Goal: Communication & Community: Answer question/provide support

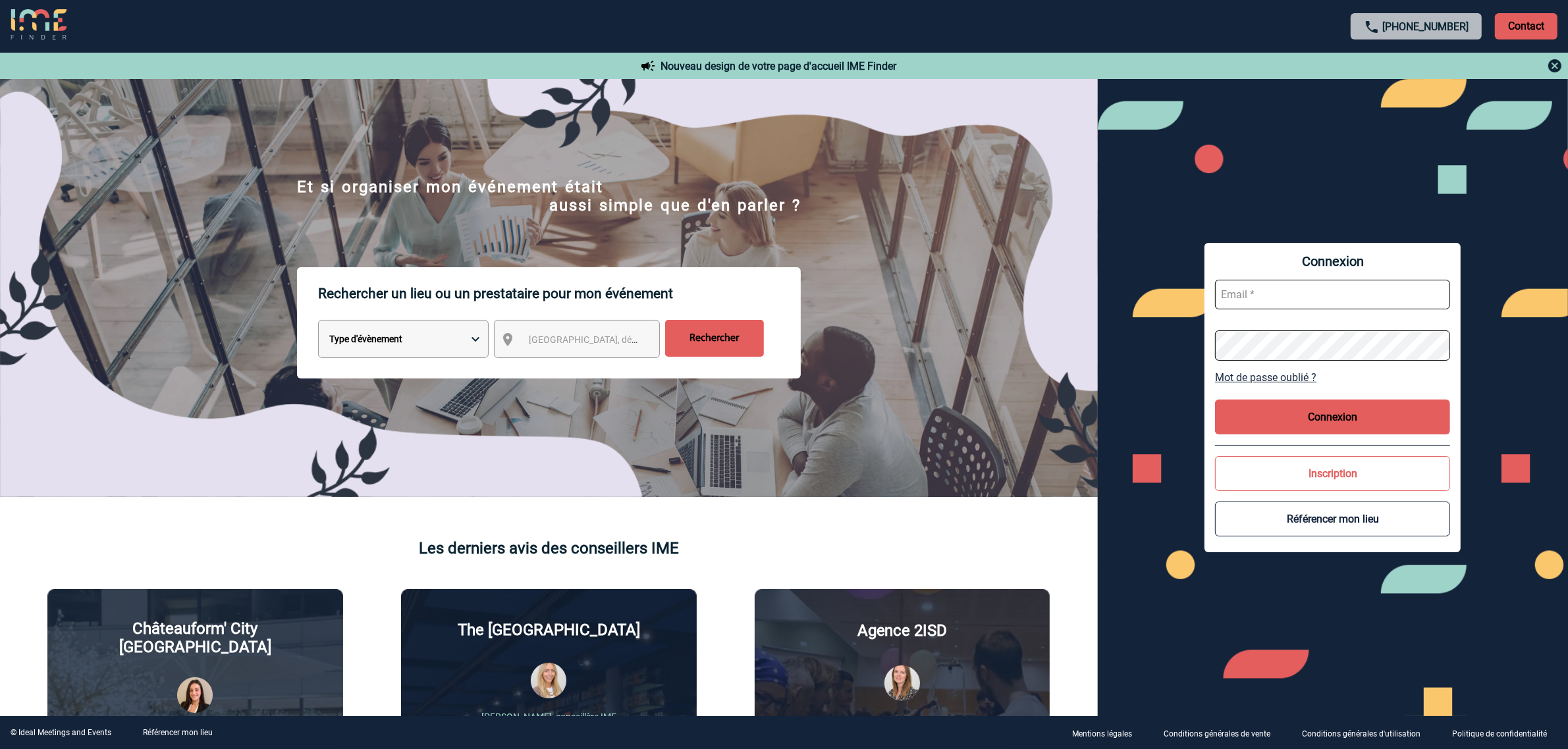
type input "[EMAIL_ADDRESS][DOMAIN_NAME]"
click at [1321, 423] on button "Connexion" at bounding box center [1332, 417] width 235 height 35
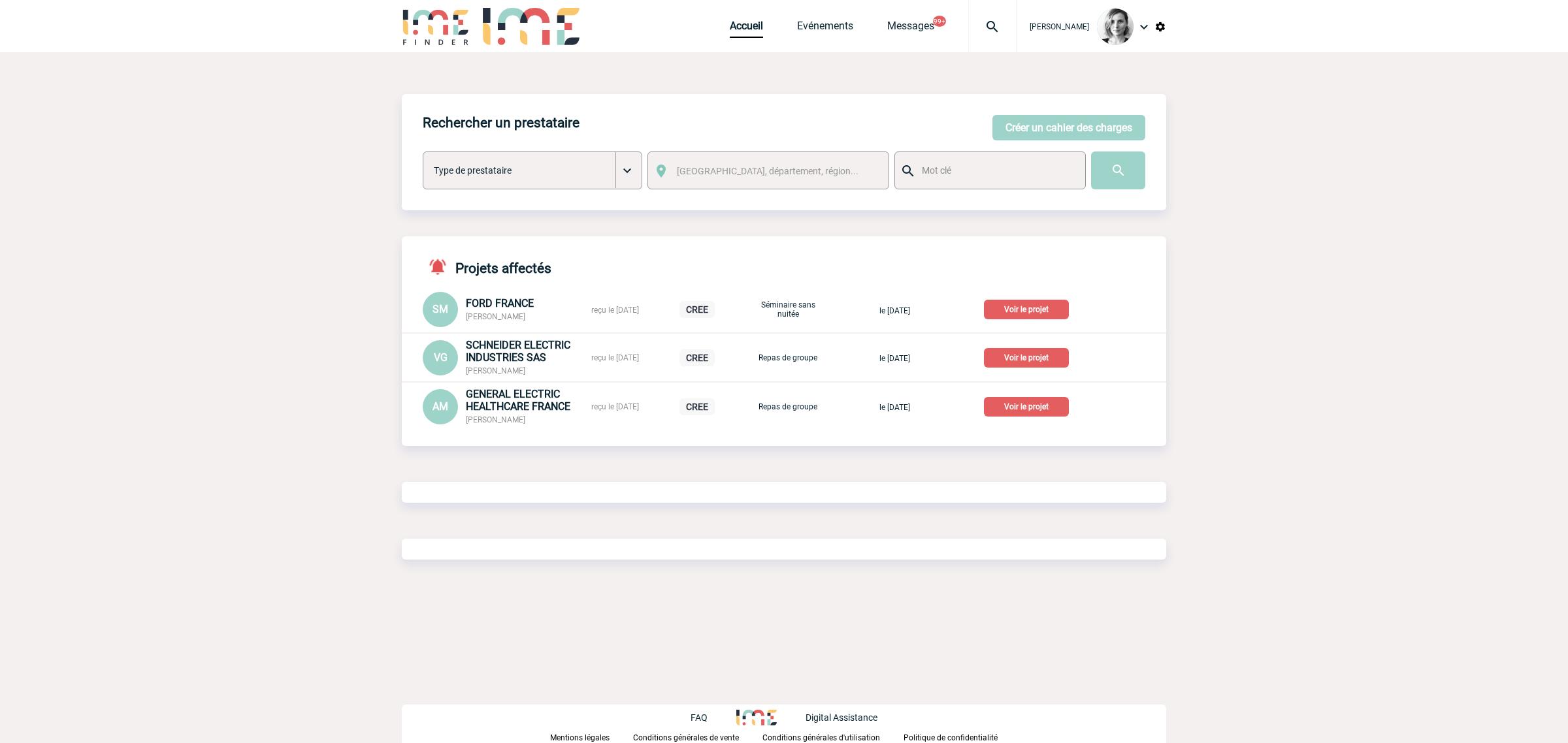
click at [1005, 35] on div at bounding box center [993, 26] width 49 height 52
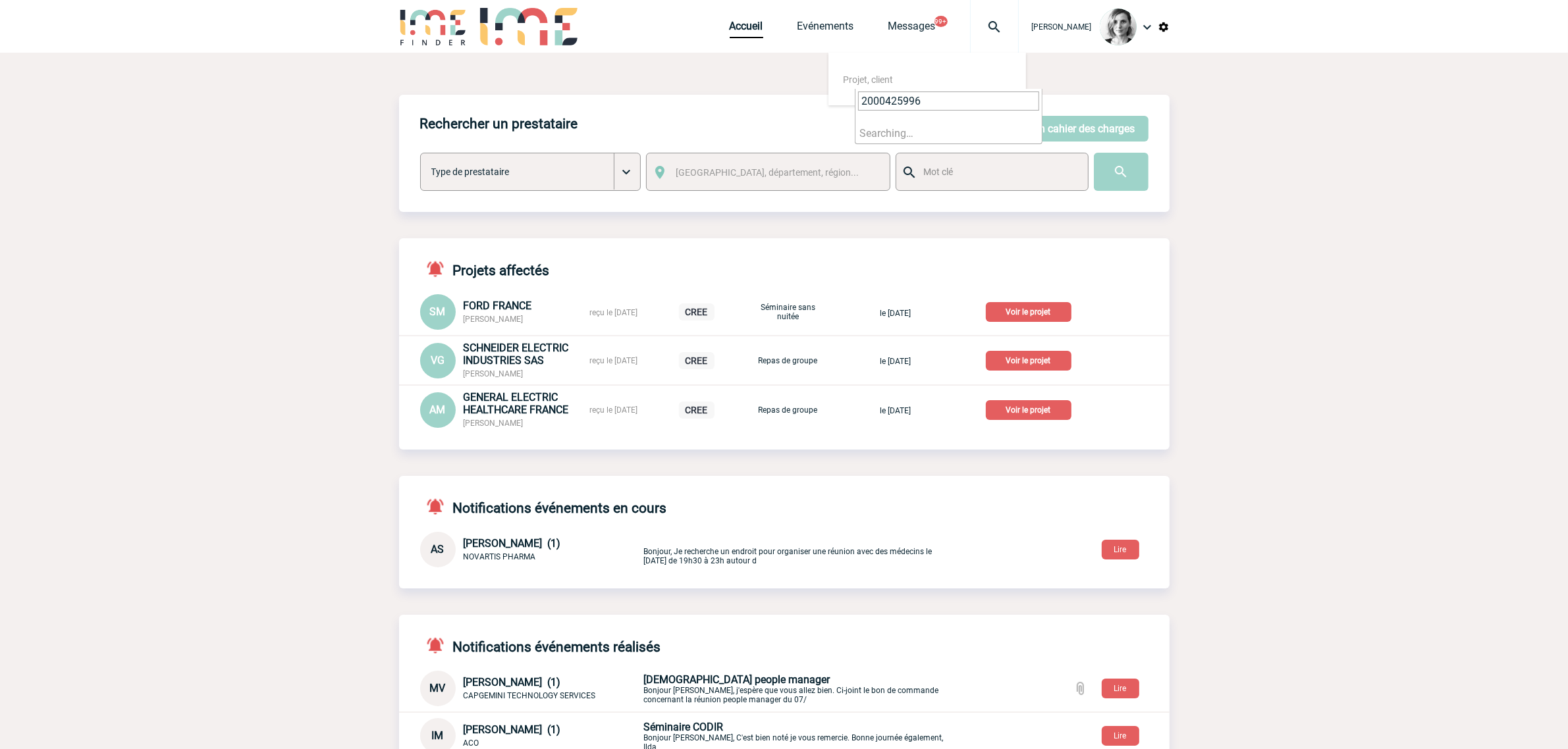
type input "2000425996"
select select "25497"
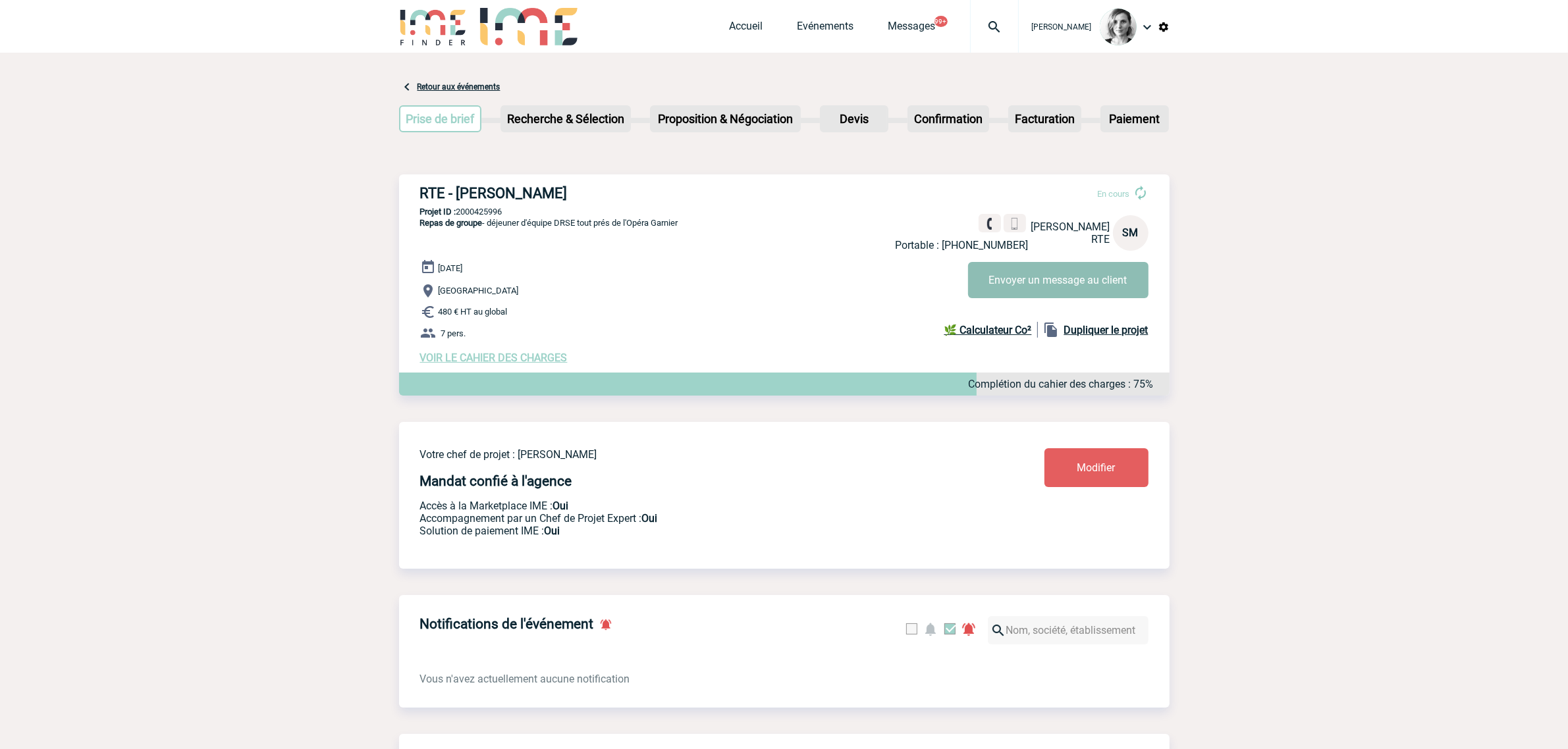
click at [1145, 267] on button "Envoyer un message au client" at bounding box center [1058, 280] width 180 height 36
click at [1011, 24] on img at bounding box center [995, 26] width 47 height 16
type input "2000415313"
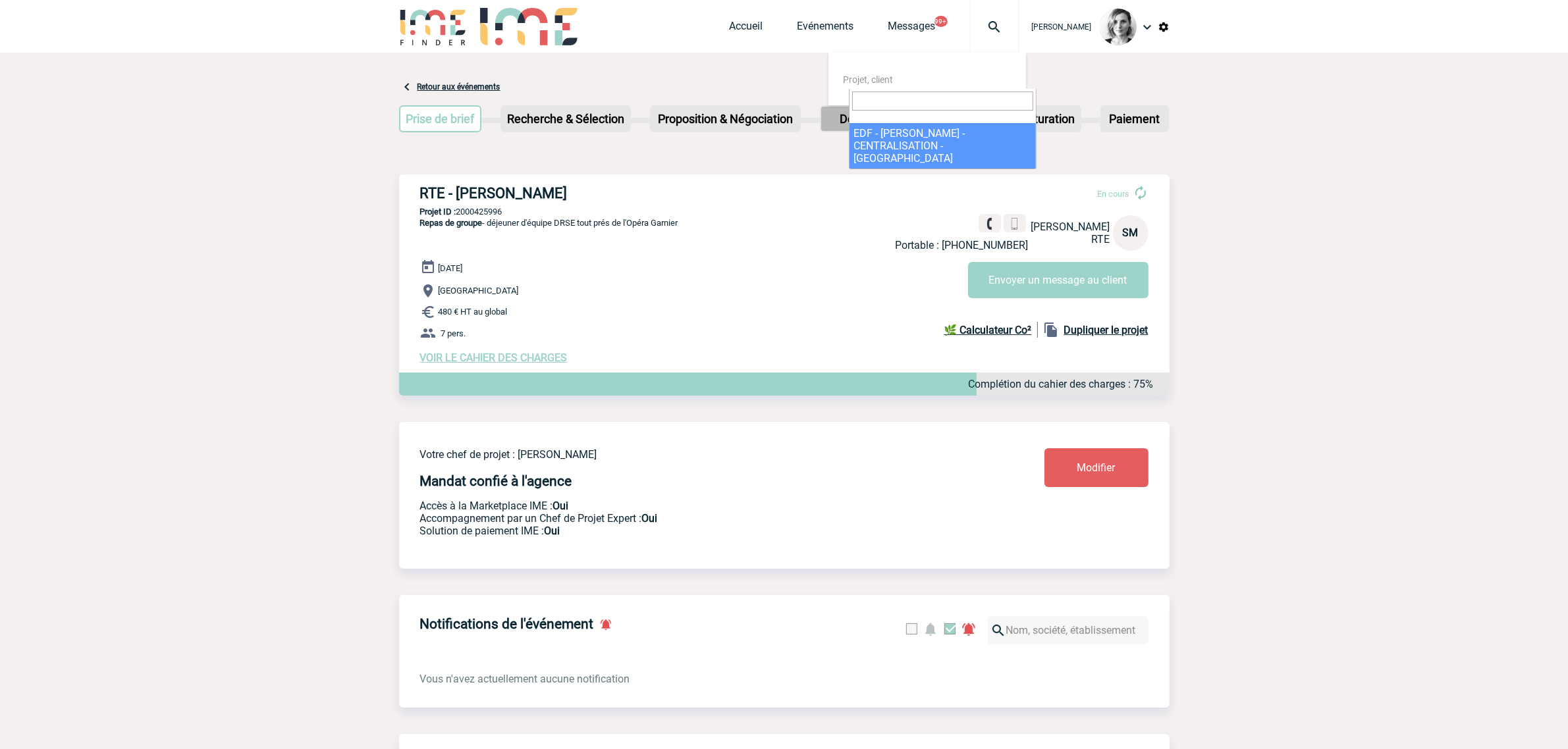
select select "14814"
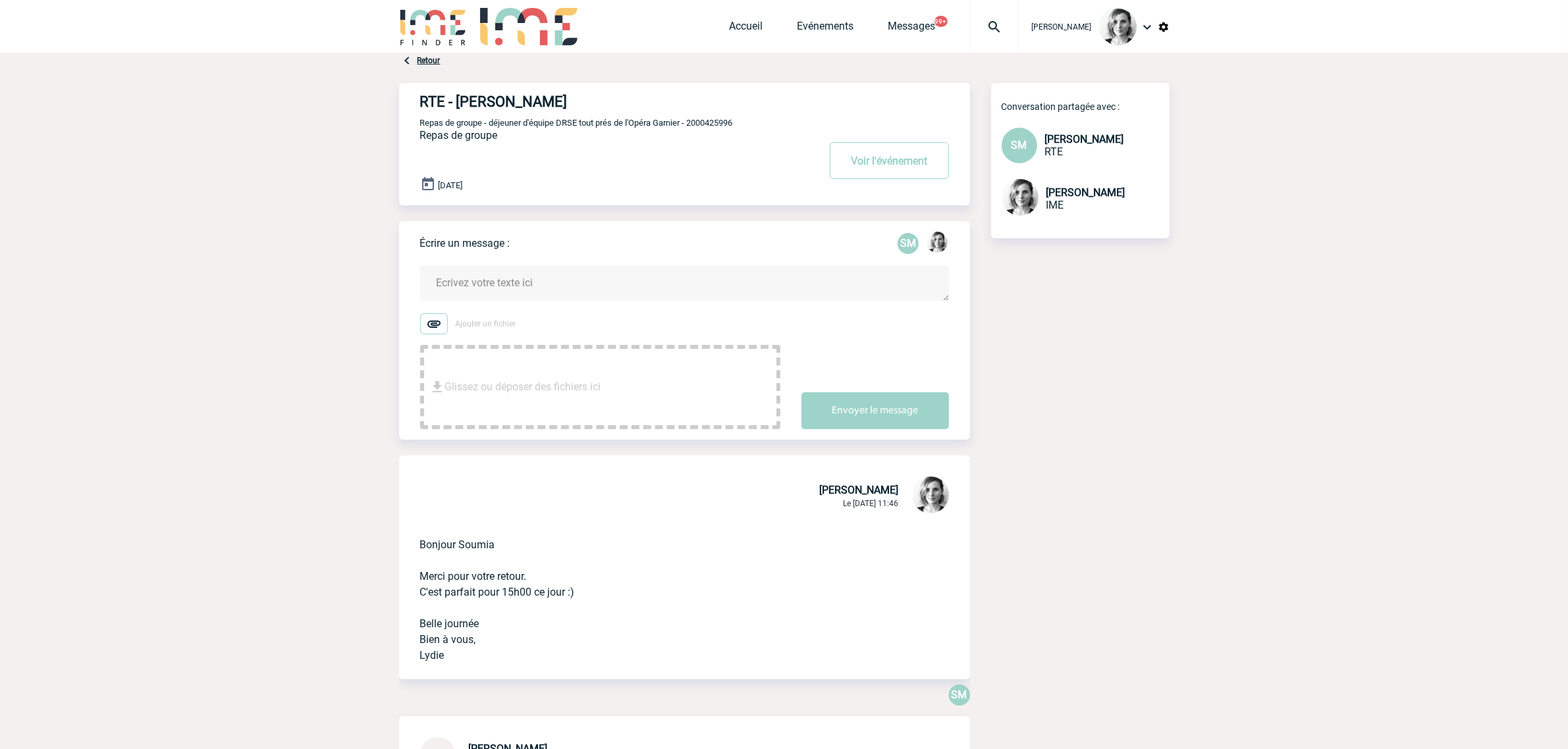
click at [552, 257] on form "Ajouter un fichier Glissez ou déposer des fichiers ici Envoyer le message" at bounding box center [695, 339] width 550 height 179
drag, startPoint x: 469, startPoint y: 547, endPoint x: 417, endPoint y: 547, distance: 52.0
click at [417, 547] on div "Bonjour Soumia Merci pour votre retour. C'est parfait pour 15h00 ce jour :) Bel…" at bounding box center [685, 598] width 571 height 163
copy p "Bonjour Soumia"
click at [517, 278] on textarea at bounding box center [685, 283] width 529 height 35
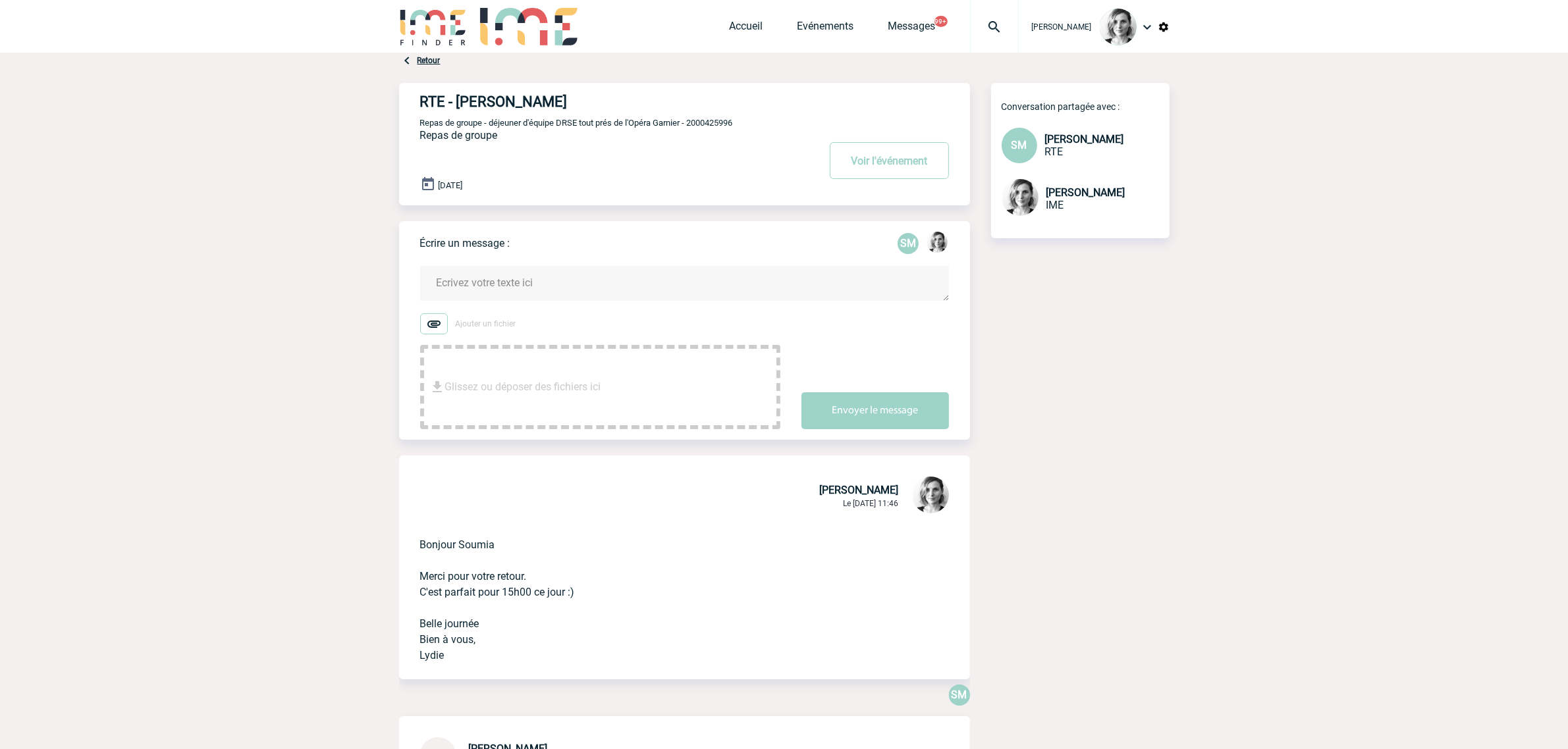
paste textarea "Bonjour Soumia"
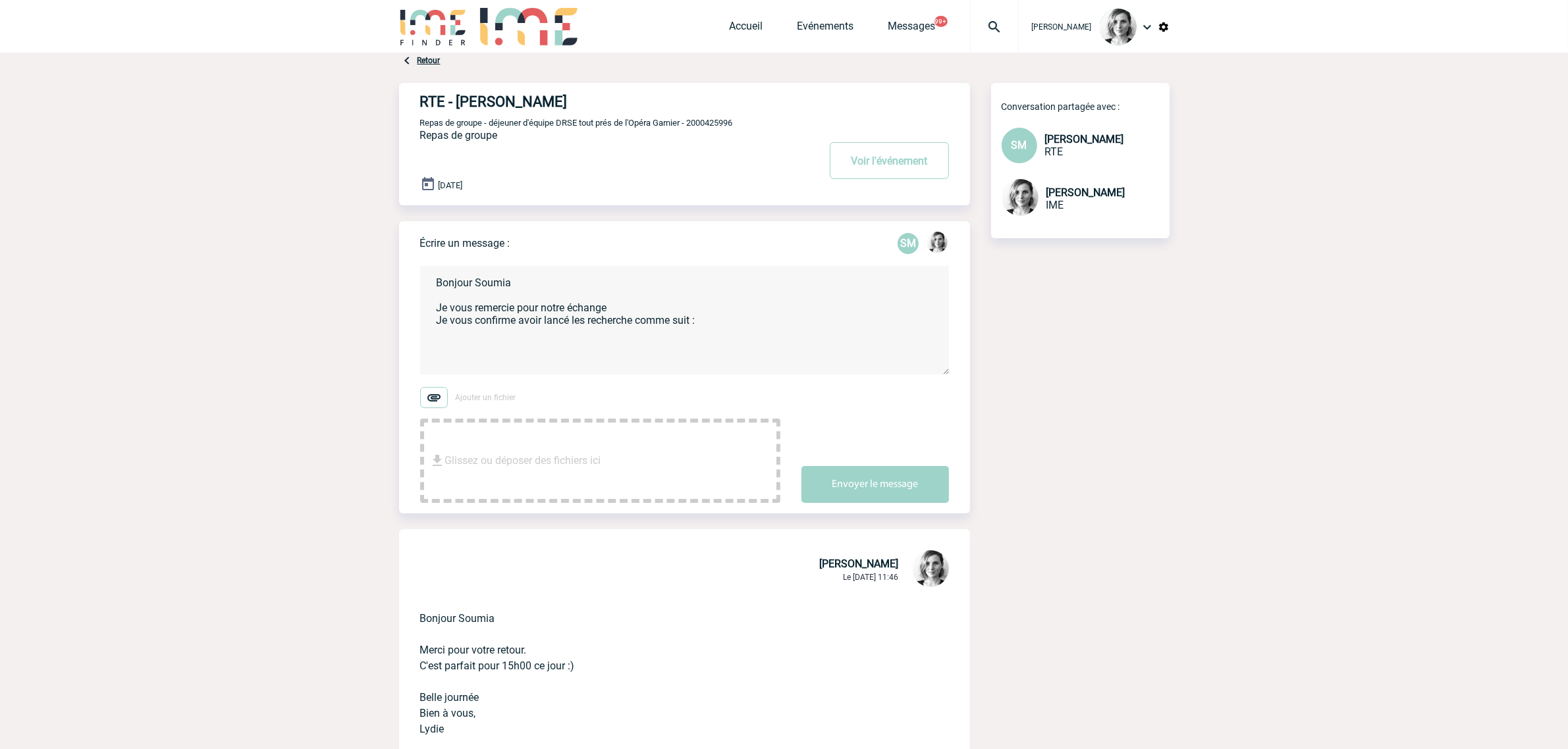
drag, startPoint x: 680, startPoint y: 420, endPoint x: 636, endPoint y: 353, distance: 80.2
click at [676, 418] on div "Ajouter un fichier Glissez ou déposer des fichiers ici" at bounding box center [600, 445] width 360 height 116
click at [630, 357] on textarea "Bonjour Soumia Je vous remercie pour notre échange Je vous confirme avoir lancé…" at bounding box center [685, 320] width 529 height 109
click at [544, 371] on textarea "Bonjour Soumia Je vous remercie pour notre échange Je vous confirme avoir lancé…" at bounding box center [685, 320] width 529 height 109
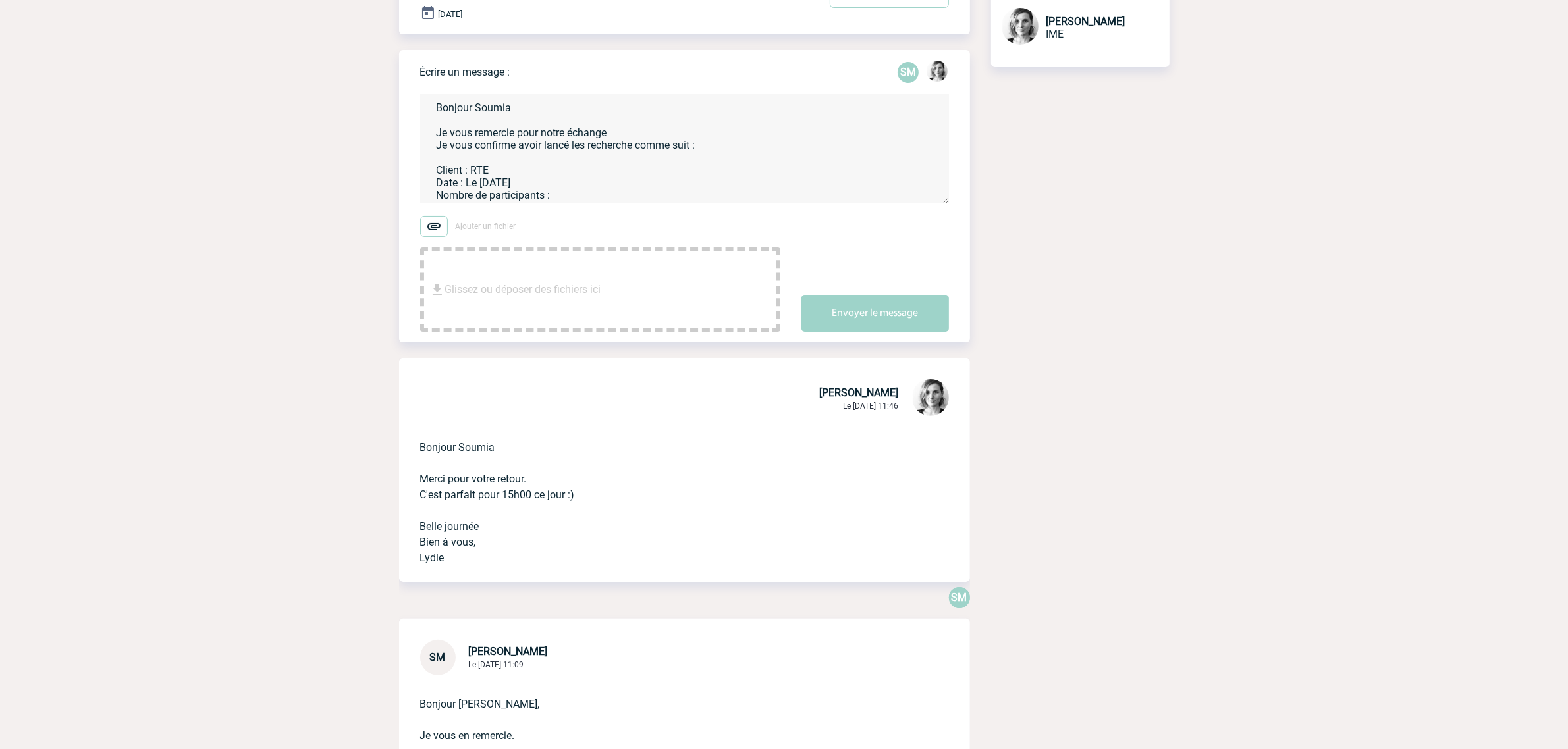
scroll to position [0, 0]
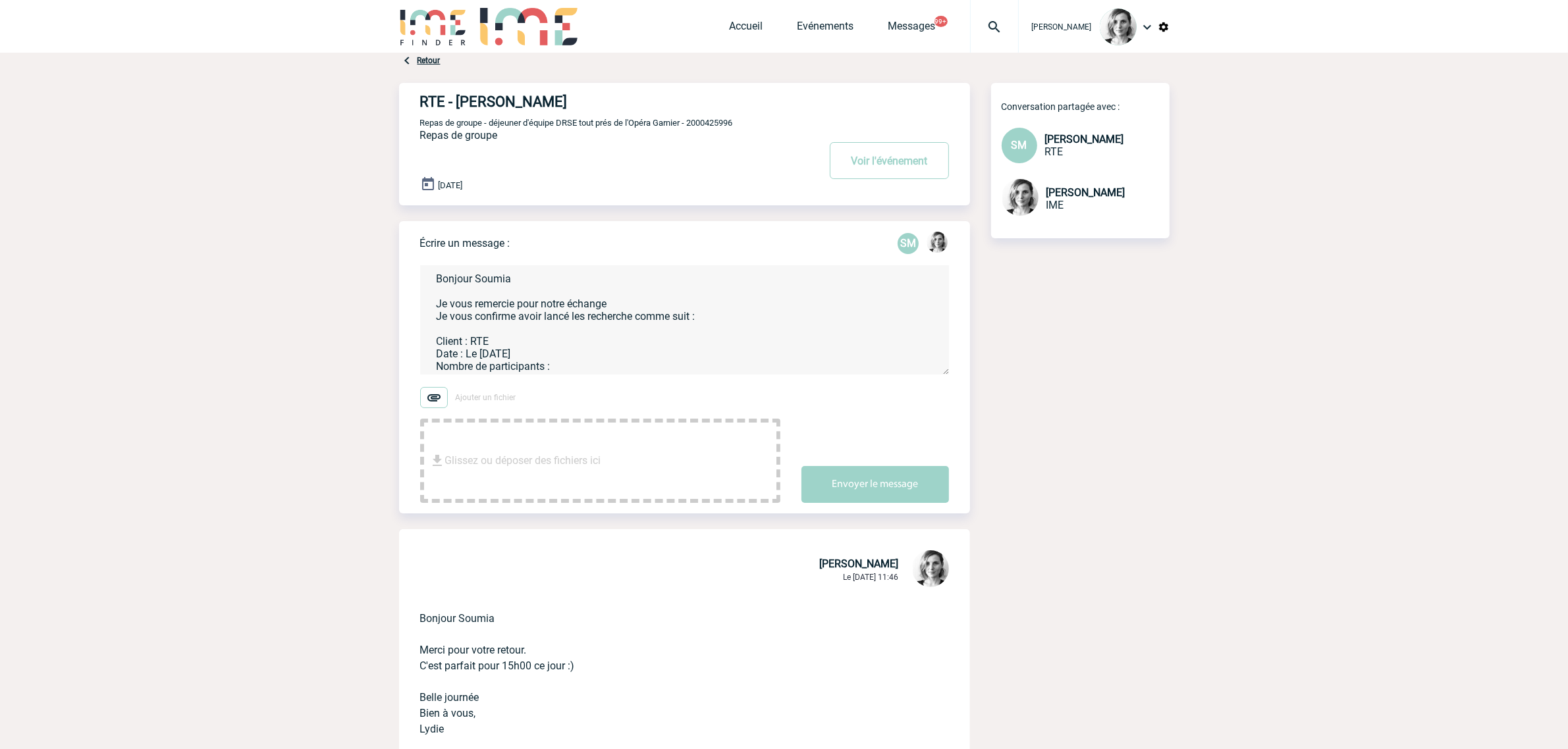
click at [564, 373] on textarea "Bonjour Soumia Je vous remercie pour notre échange Je vous confirme avoir lancé…" at bounding box center [685, 320] width 529 height 109
click at [588, 373] on textarea "Bonjour Soumia Je vous remercie pour notre échange Je vous confirme avoir lancé…" at bounding box center [685, 320] width 529 height 109
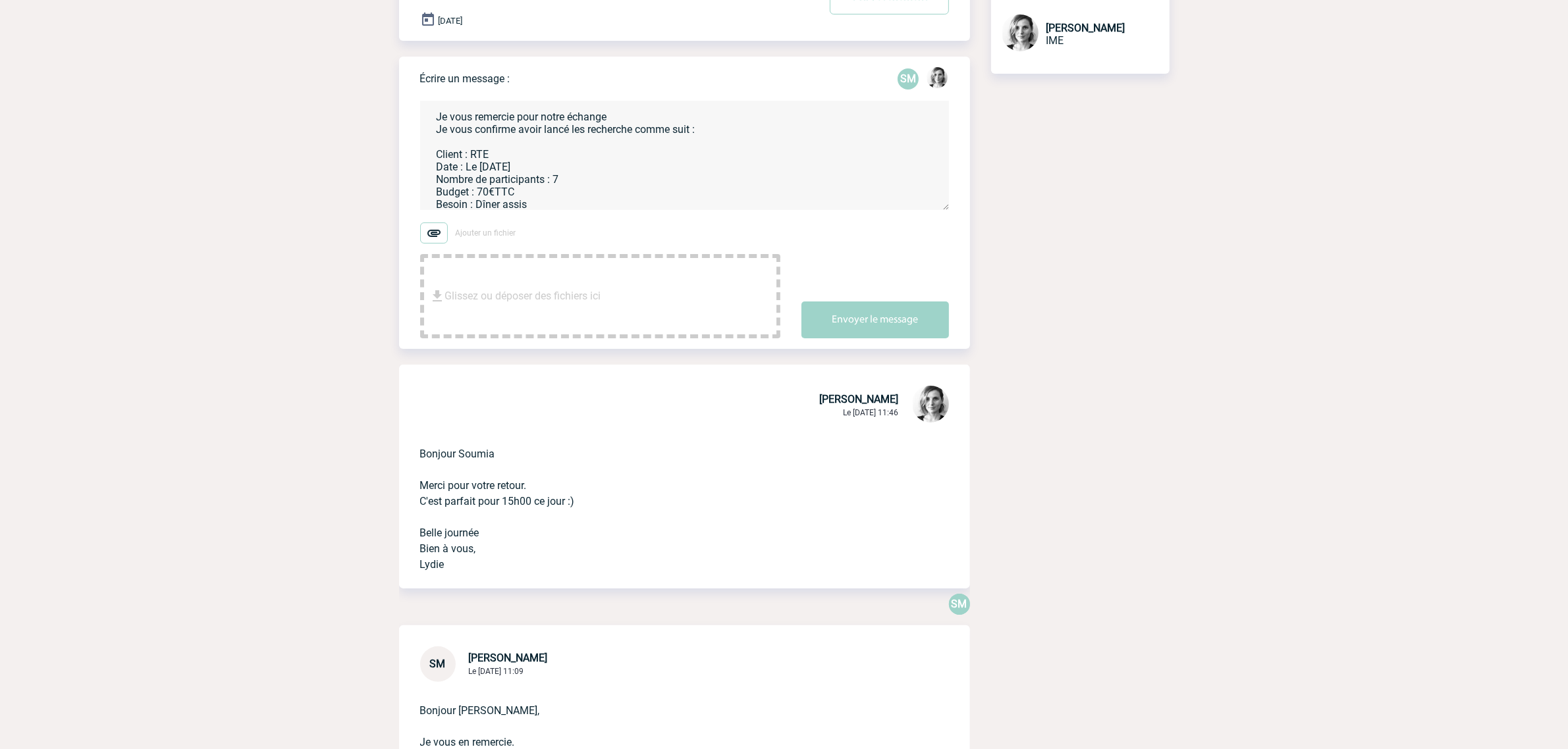
scroll to position [28, 0]
drag, startPoint x: 544, startPoint y: 198, endPoint x: 481, endPoint y: 202, distance: 63.1
click at [481, 202] on textarea "Bonjour Soumia Je vous remercie pour notre échange Je vous confirme avoir lancé…" at bounding box center [685, 155] width 529 height 109
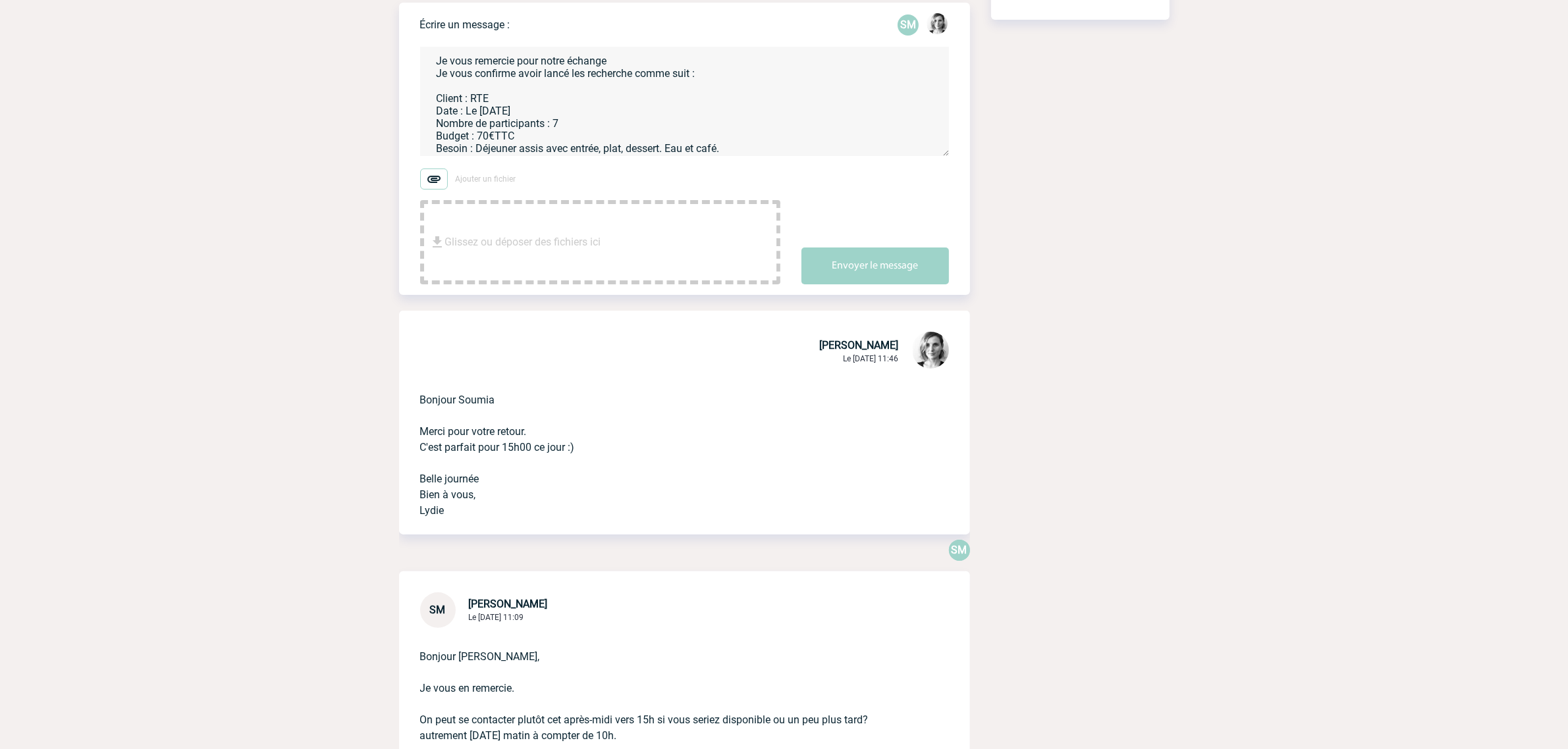
scroll to position [82, 0]
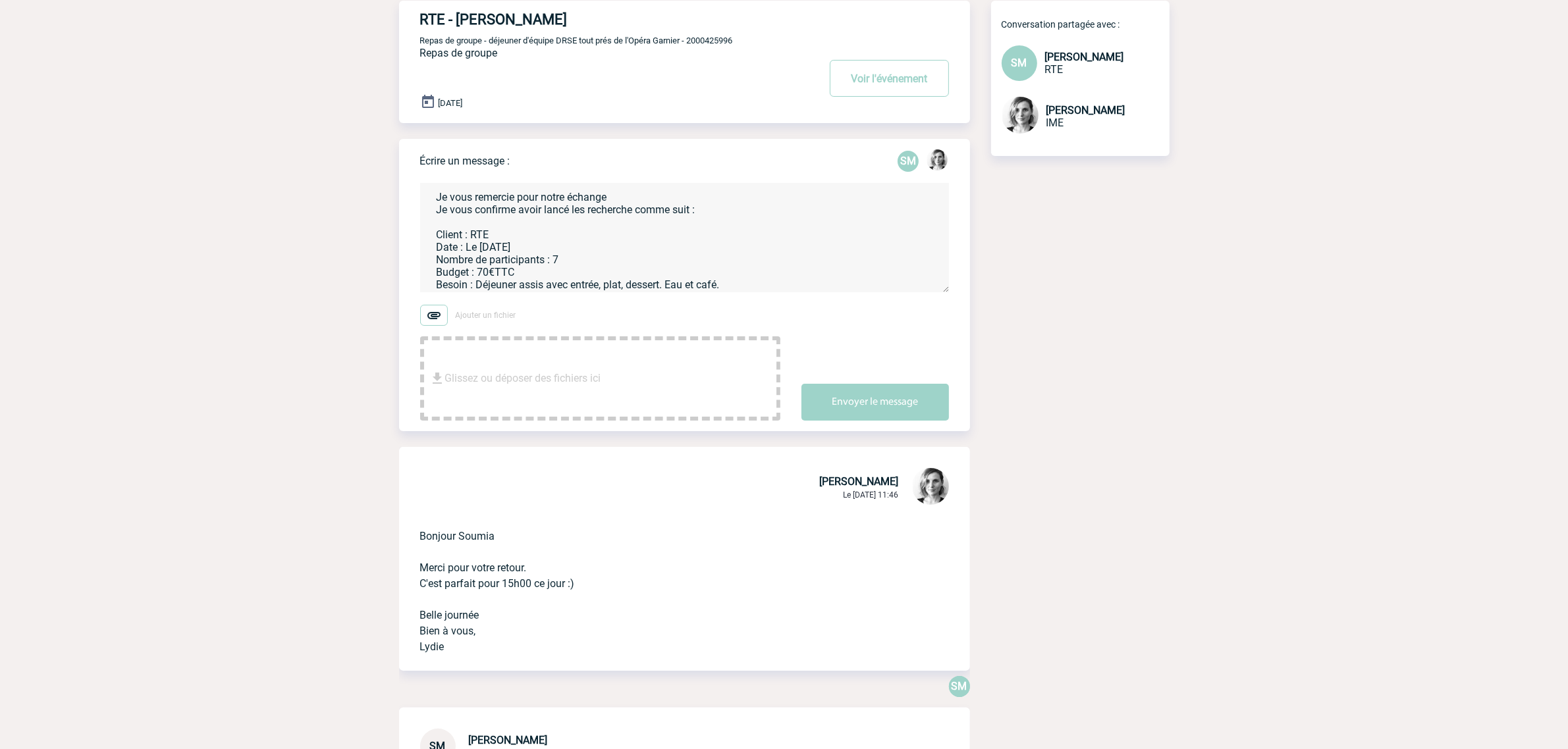
click at [554, 268] on textarea "Bonjour Soumia Je vous remercie pour notre échange Je vous confirme avoir lancé…" at bounding box center [685, 238] width 529 height 109
click at [736, 278] on textarea "Bonjour Soumia Je vous remercie pour notre échange Je vous confirme avoir lancé…" at bounding box center [685, 238] width 529 height 109
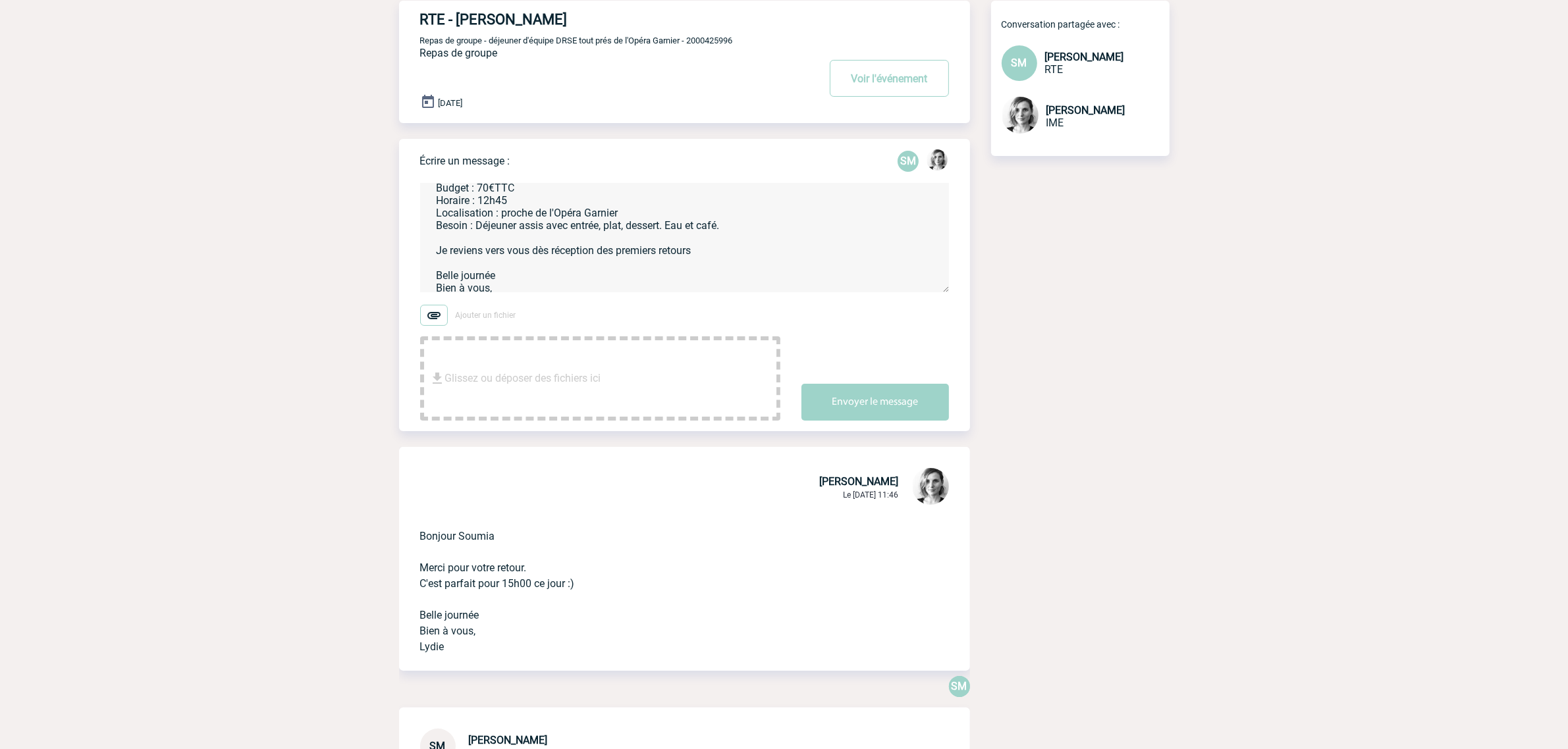
scroll to position [125, 0]
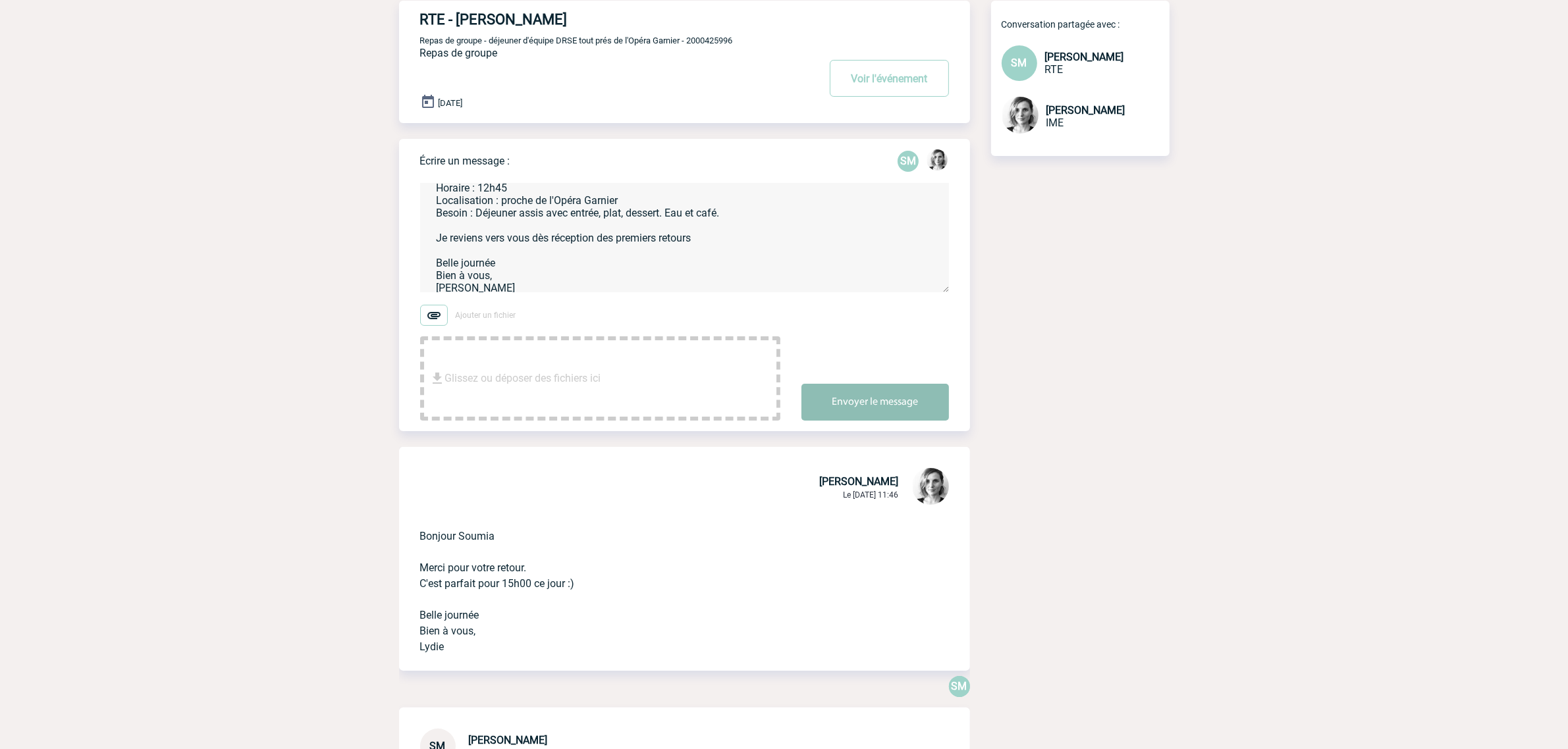
type textarea "Bonjour Soumia Je vous remercie pour notre échange Je vous confirme avoir lancé…"
click at [878, 405] on button "Envoyer le message" at bounding box center [875, 401] width 147 height 37
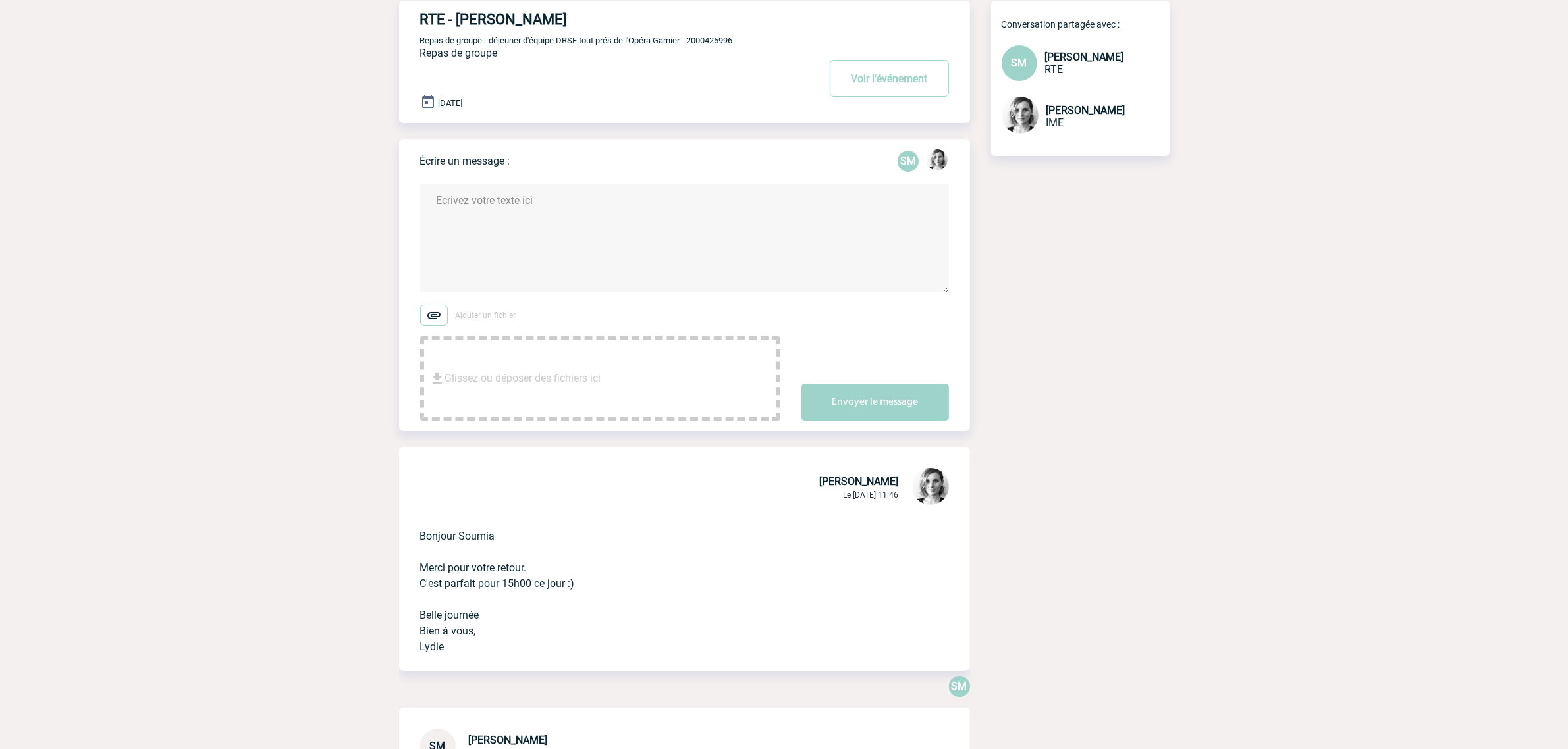
scroll to position [0, 0]
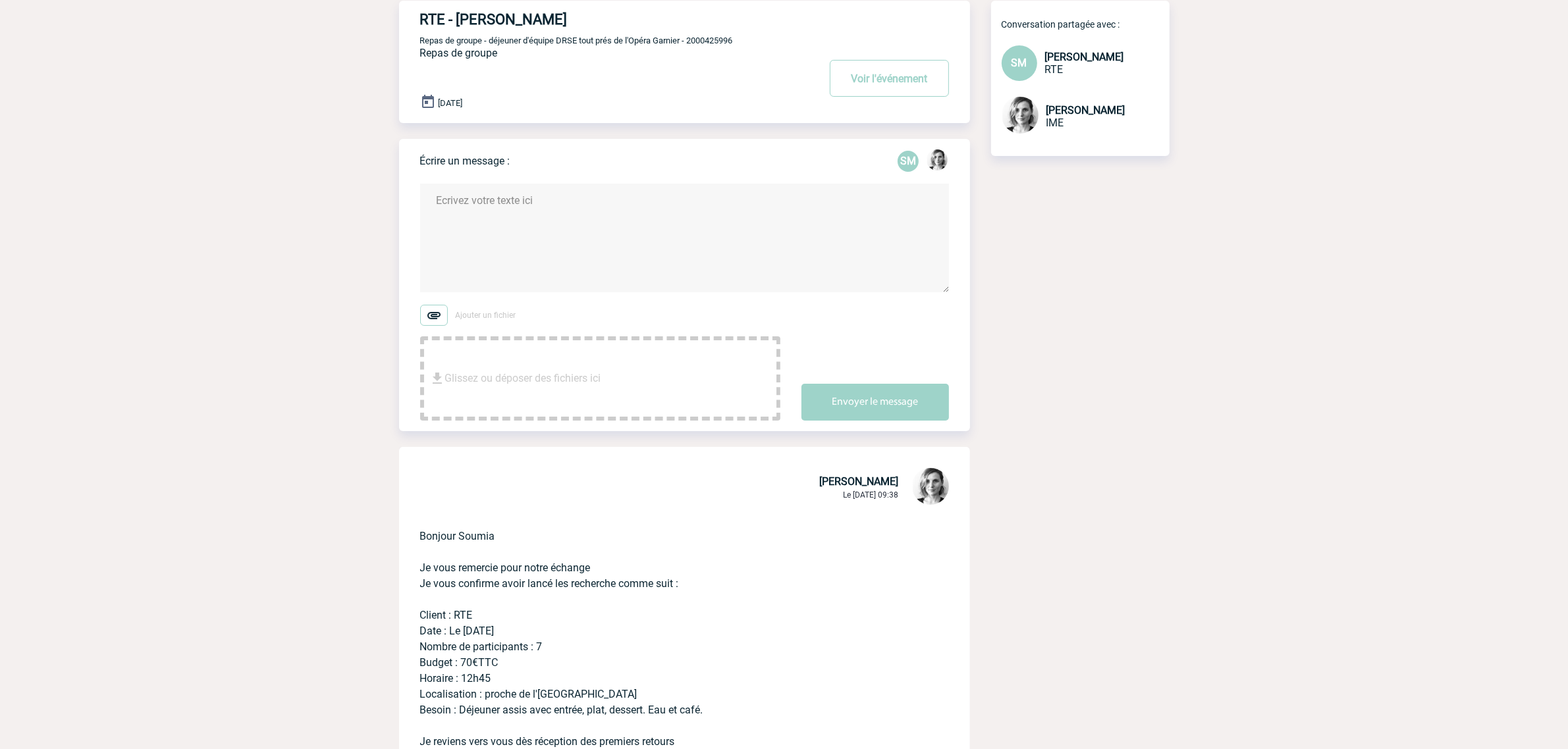
click at [717, 40] on span "Repas de groupe - déjeuner d'équipe DRSE tout prés de l'Opéra Garnier - 2000425…" at bounding box center [576, 41] width 313 height 9
copy span "2000425996"
drag, startPoint x: 708, startPoint y: 707, endPoint x: 408, endPoint y: 610, distance: 315.3
click at [408, 610] on div "Bonjour Soumia Je vous remercie pour notre échange Je vous confirme avoir lancé…" at bounding box center [685, 669] width 571 height 321
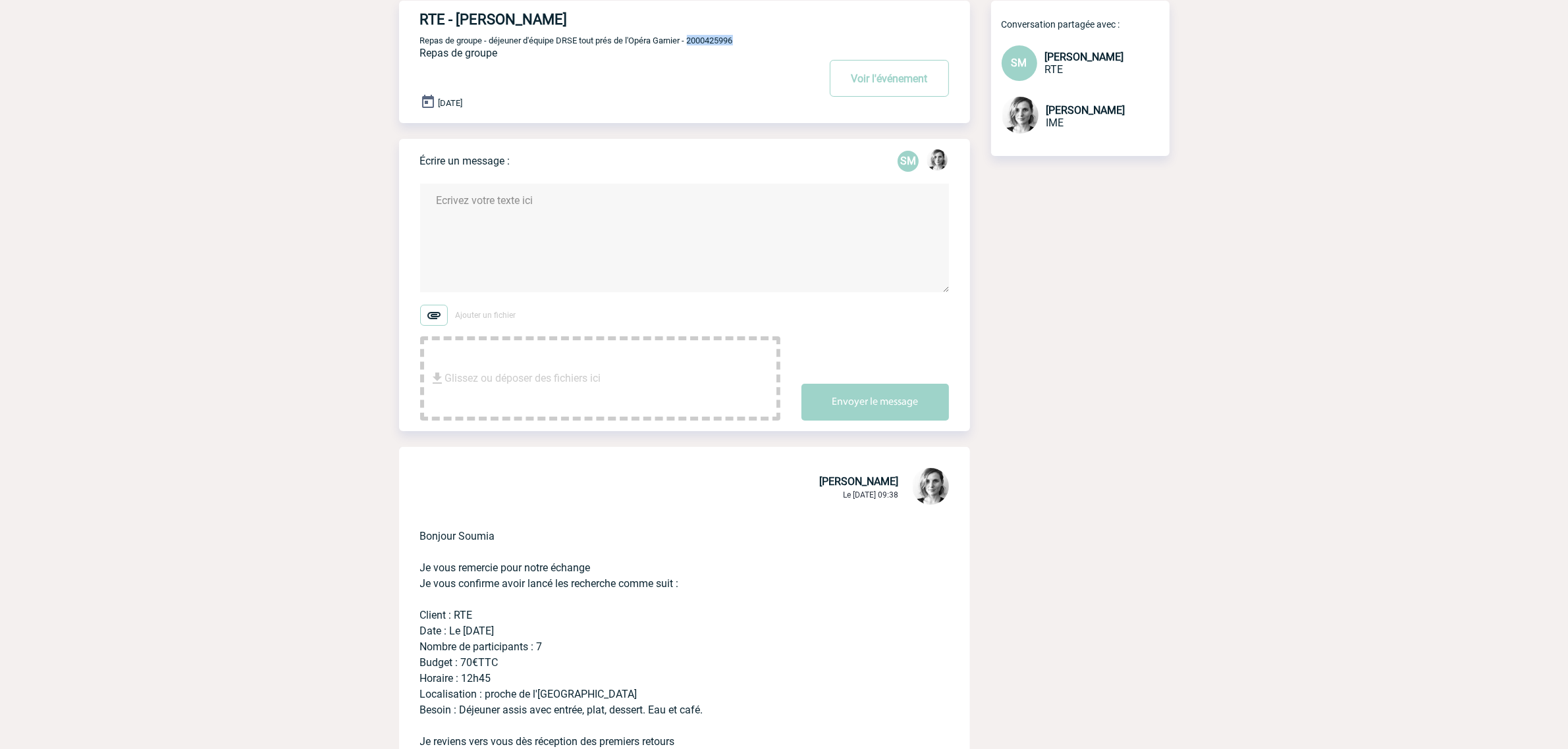
copy p "Client : RTE Date : Le 12 novembre Nombre de participants : 7 Budget : 70€TTC H…"
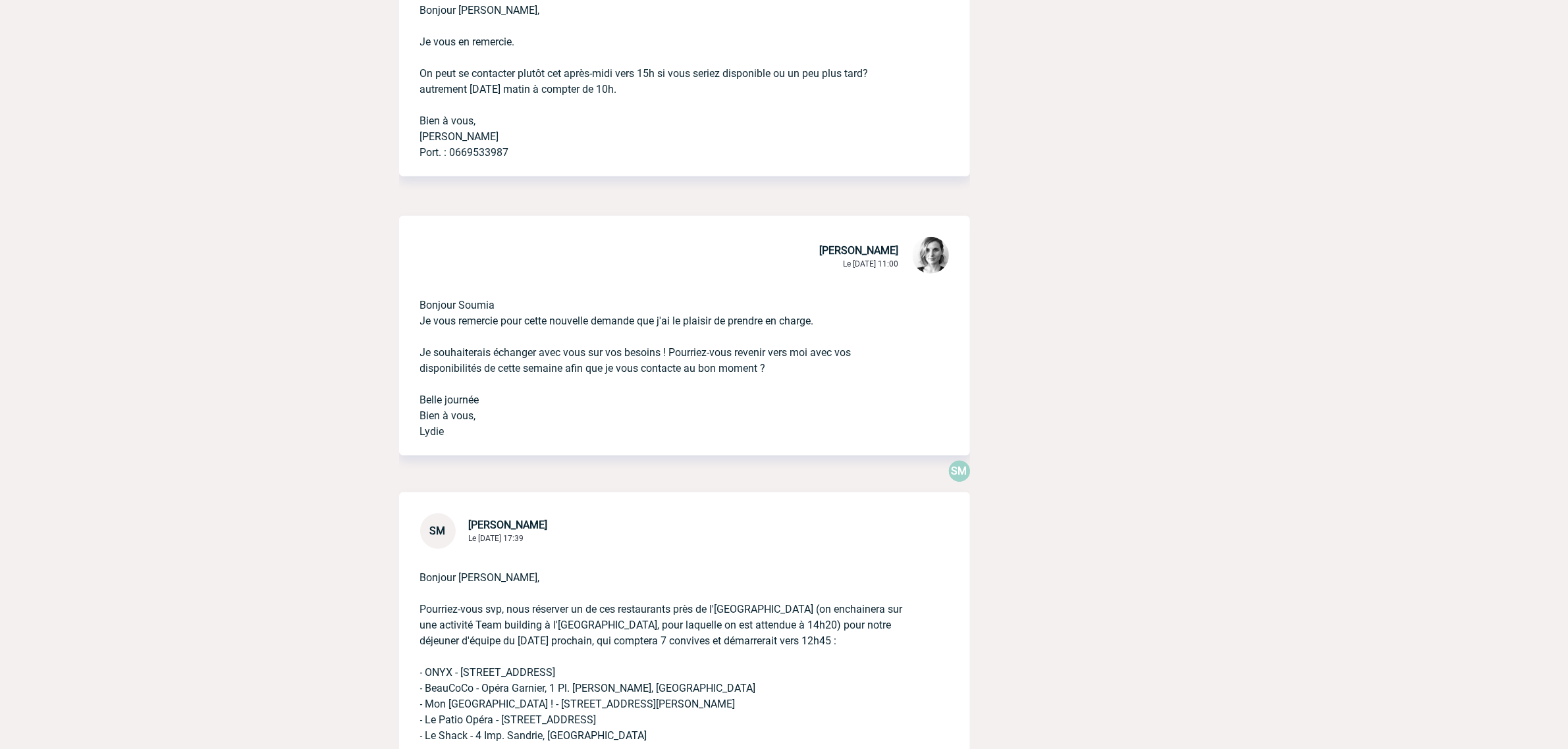
scroll to position [1495, 0]
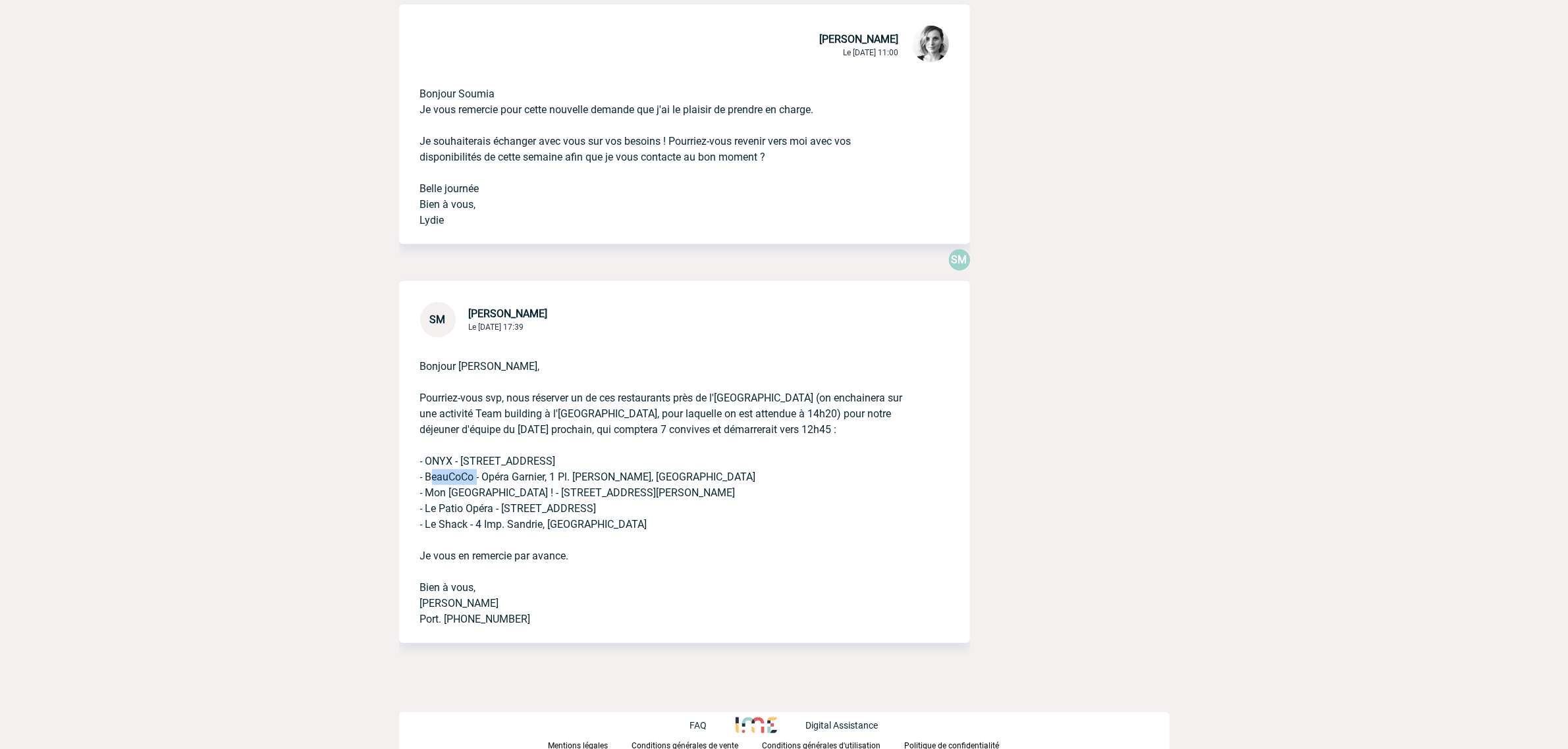
drag, startPoint x: 475, startPoint y: 474, endPoint x: 425, endPoint y: 477, distance: 50.1
click at [425, 477] on p "Bonjour Lydie, Pourriez-vous svp, nous réserver un de ces restaurants près de l…" at bounding box center [666, 483] width 492 height 290
click at [445, 455] on p "Bonjour Lydie, Pourriez-vous svp, nous réserver un de ces restaurants près de l…" at bounding box center [666, 483] width 492 height 290
click at [443, 455] on p "Bonjour Lydie, Pourriez-vous svp, nous réserver un de ces restaurants près de l…" at bounding box center [666, 483] width 492 height 290
copy p "ONYX"
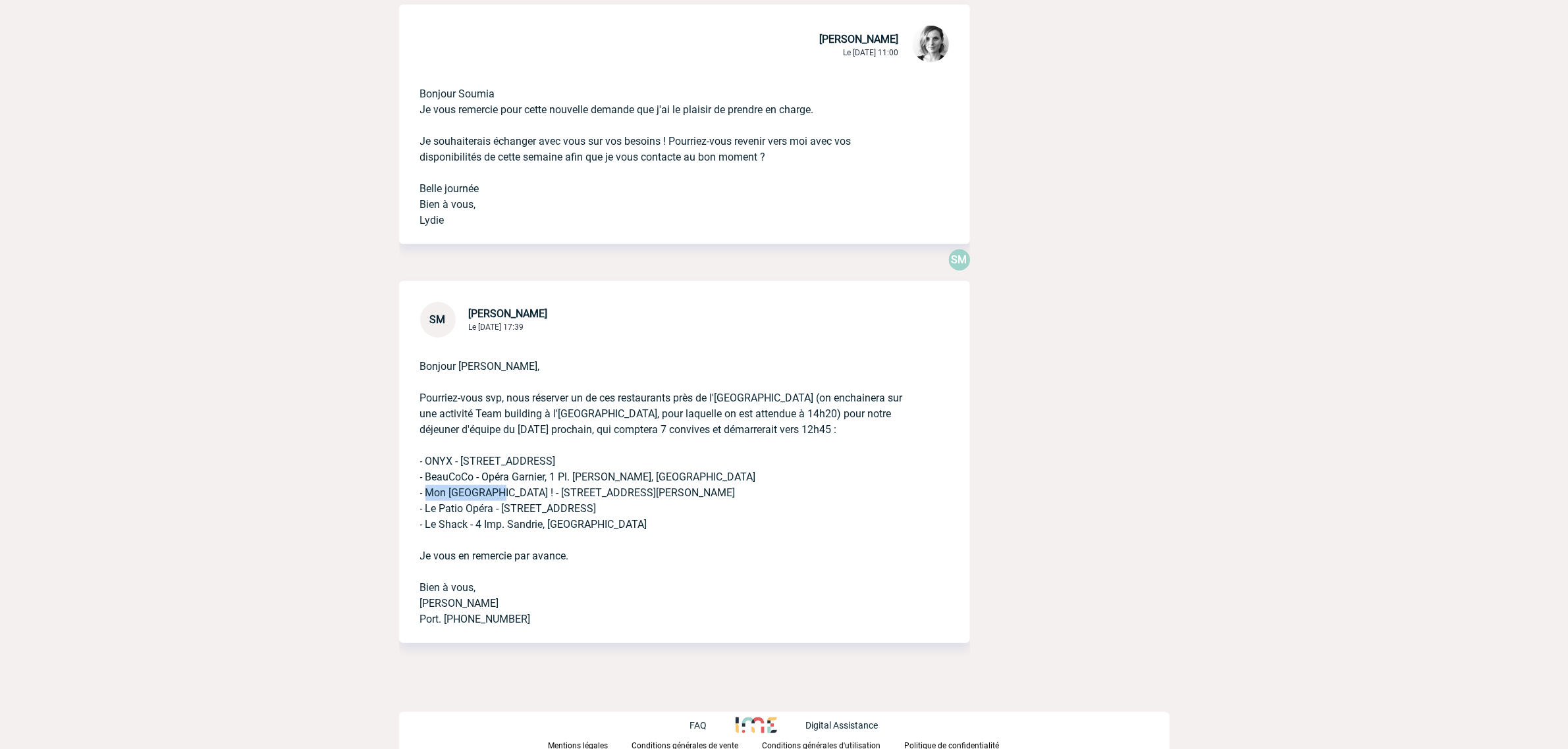
drag, startPoint x: 481, startPoint y: 487, endPoint x: 423, endPoint y: 485, distance: 58.0
click at [423, 485] on p "Bonjour Lydie, Pourriez-vous svp, nous réserver un de ces restaurants près de l…" at bounding box center [666, 483] width 492 height 290
copy p "Mon Paris !"
click at [462, 519] on p "Bonjour Lydie, Pourriez-vous svp, nous réserver un de ces restaurants près de l…" at bounding box center [666, 483] width 492 height 290
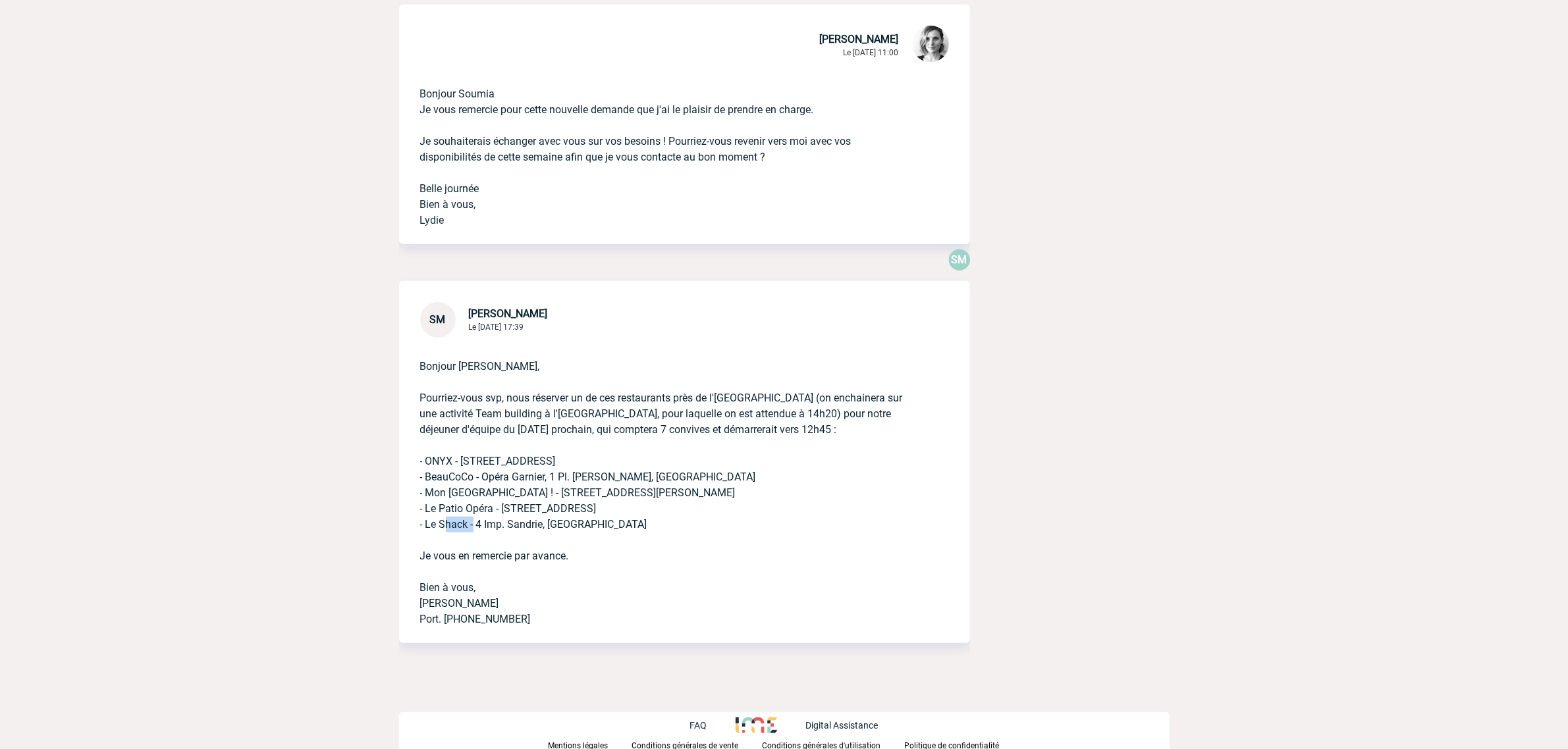
copy p "Shack"
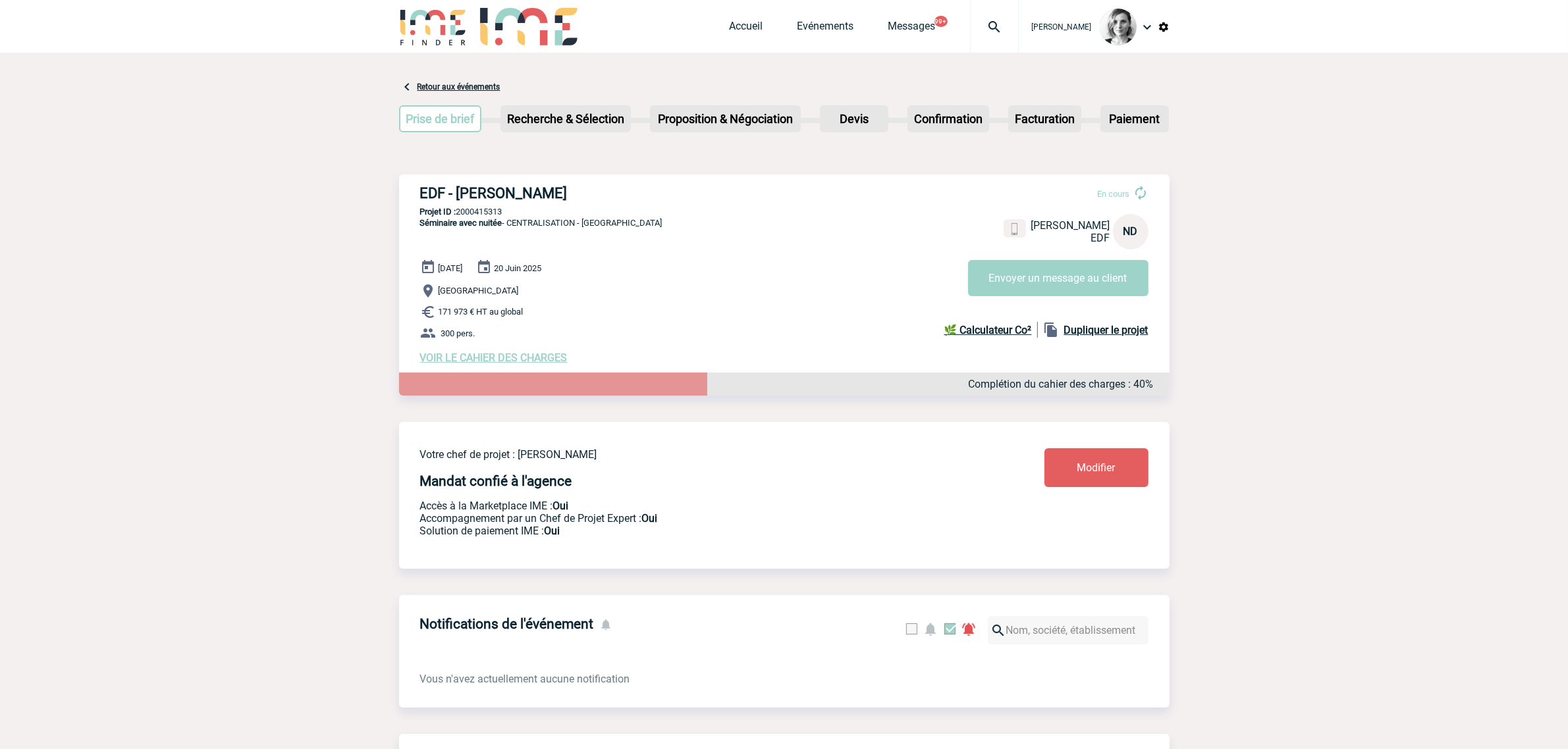
drag, startPoint x: 614, startPoint y: 195, endPoint x: 458, endPoint y: 192, distance: 156.0
click at [458, 192] on h3 "EDF - Nathalie DESVERGNE" at bounding box center [618, 193] width 395 height 16
copy h3 "Nathalie DESVERGNE"
click at [1019, 16] on div at bounding box center [995, 26] width 49 height 53
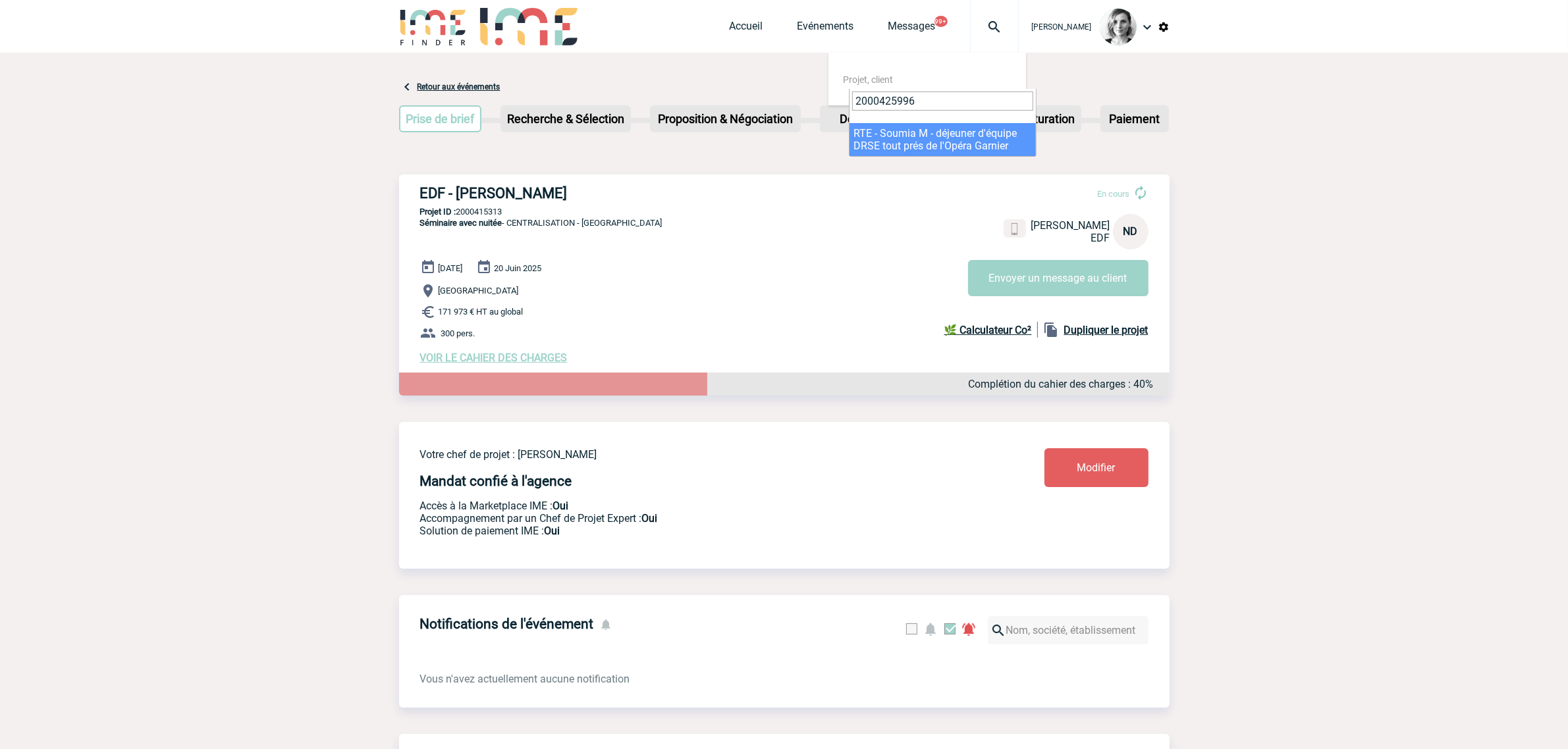
type input "2000425996"
select select "25497"
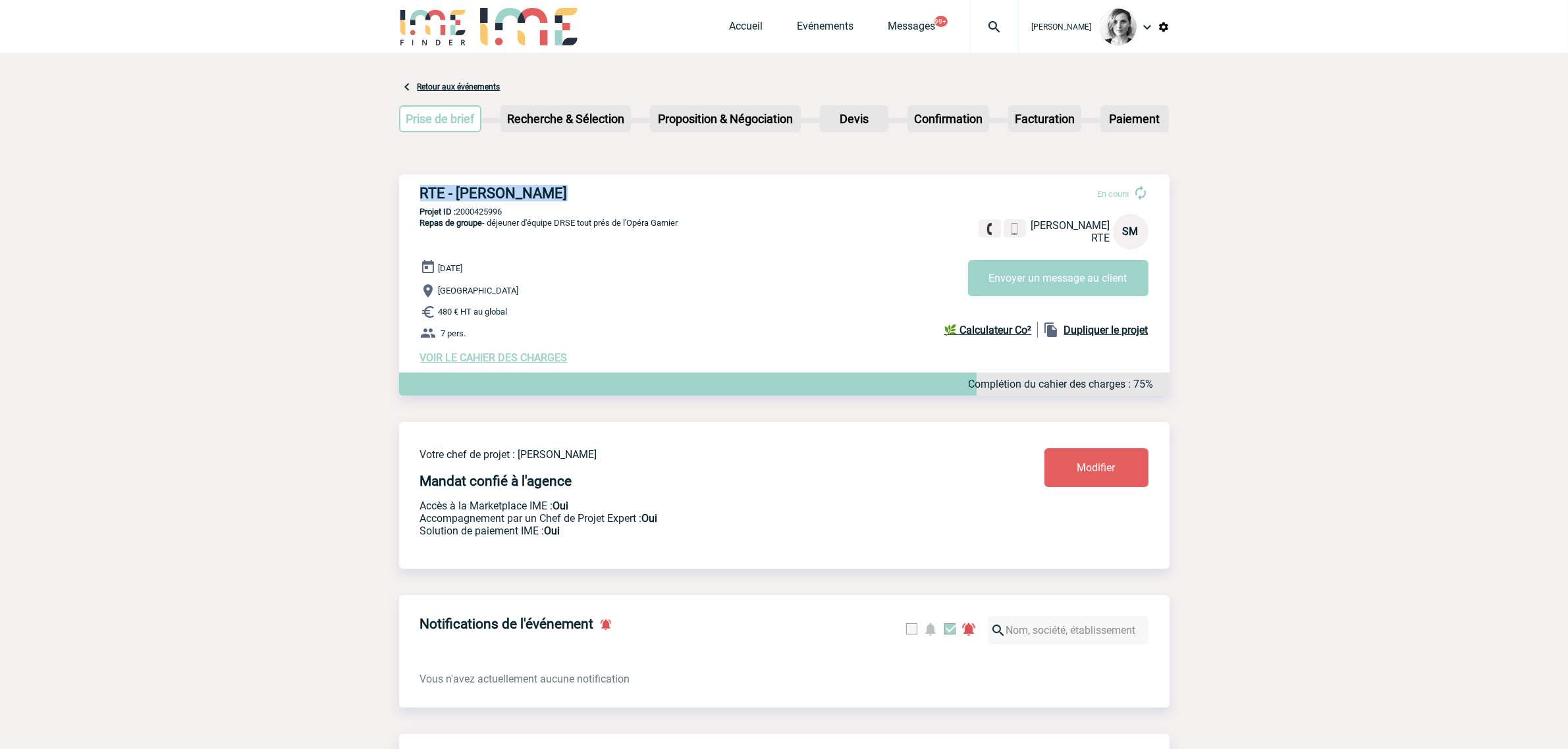
drag, startPoint x: 422, startPoint y: 195, endPoint x: 587, endPoint y: 177, distance: 166.0
click at [587, 177] on div "RTE - Soumia MANOUF En cours Soumia MANOUF RTE SM Envoyer un message au client …" at bounding box center [785, 275] width 771 height 200
copy h3 "RTE - Soumia MANOUF"
click at [478, 209] on p "Projet ID : 2000425996" at bounding box center [785, 212] width 771 height 9
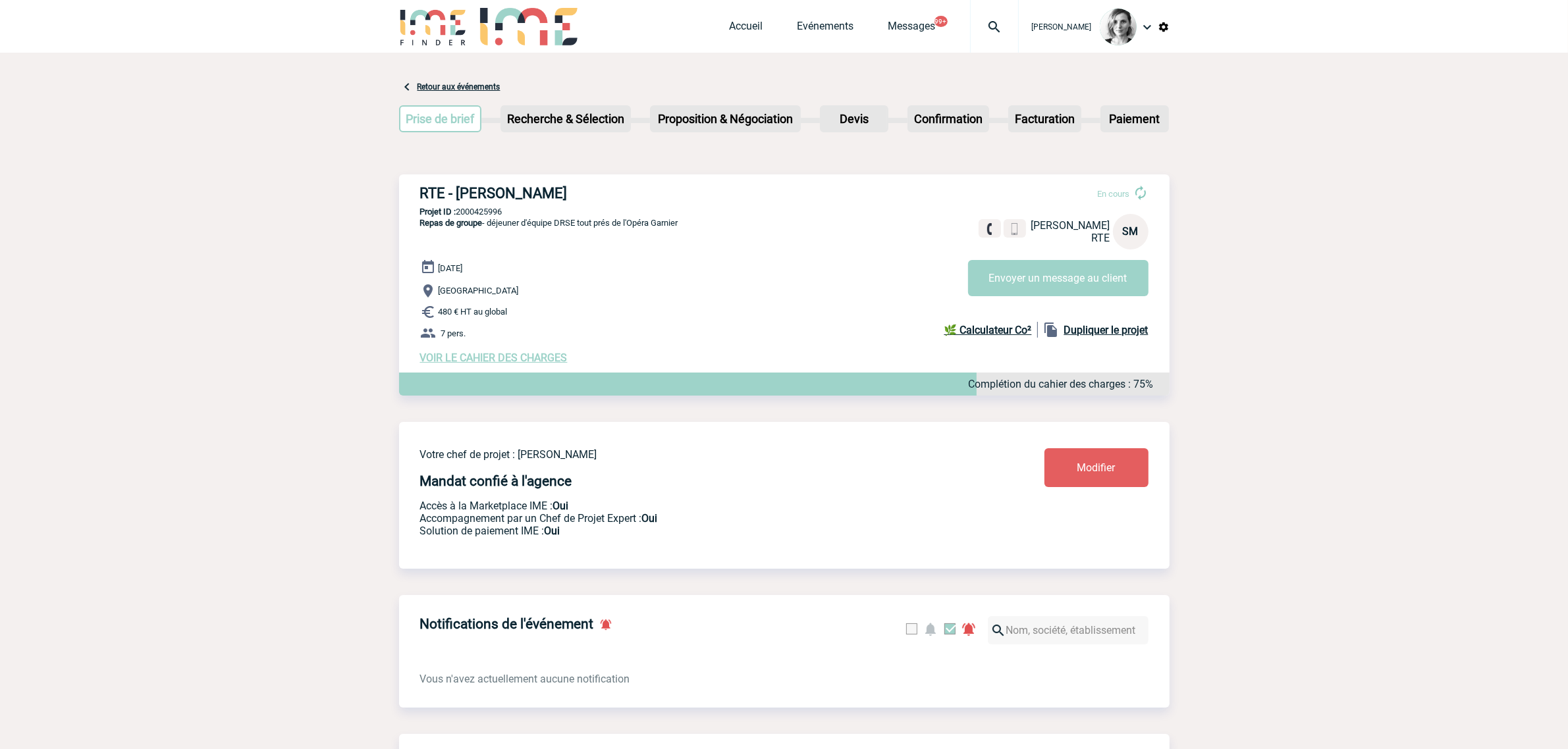
copy p "2000425996"
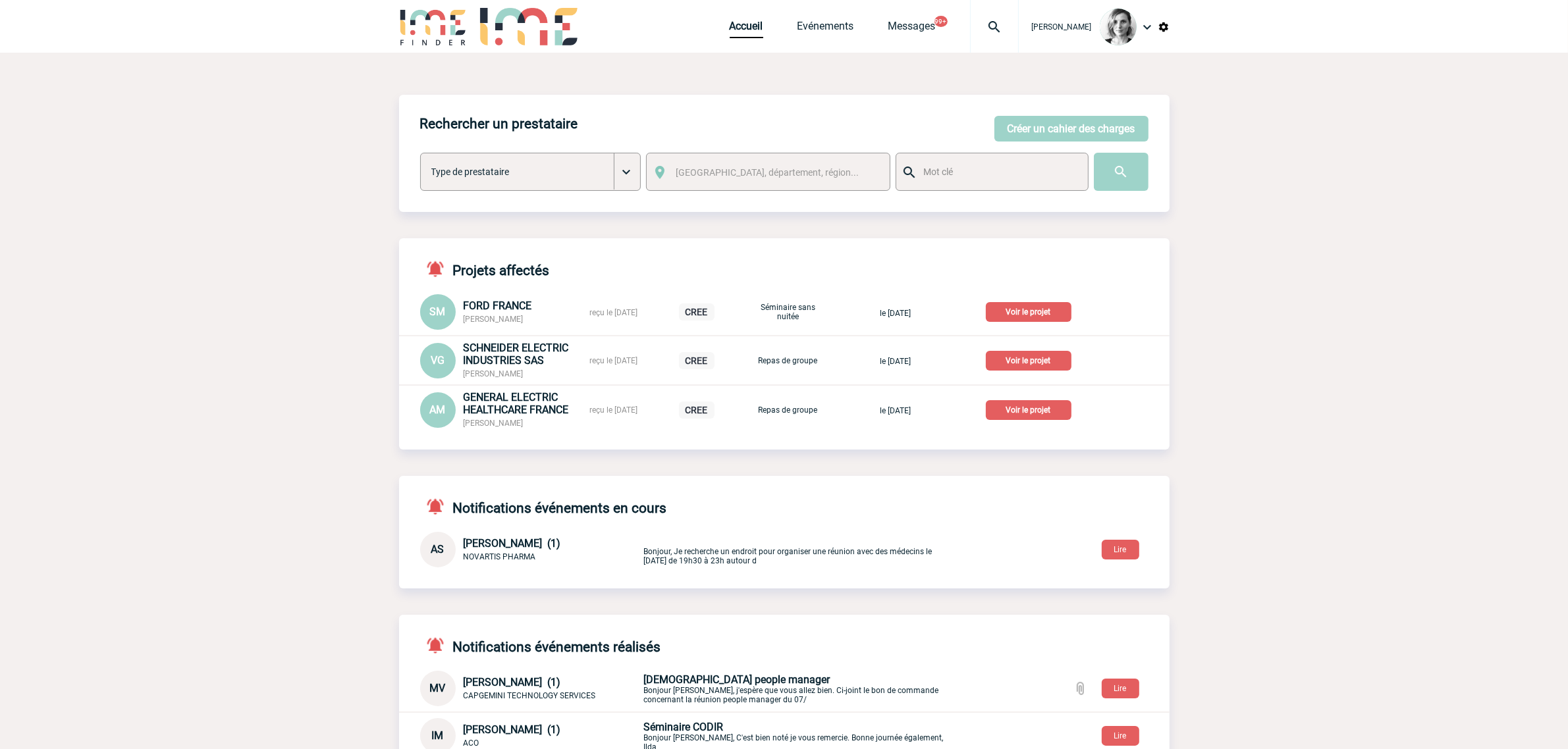
drag, startPoint x: 682, startPoint y: 63, endPoint x: 814, endPoint y: 80, distance: 133.1
click at [682, 63] on div "Rechercher un prestataire [PERSON_NAME] un cahier des charges [PERSON_NAME] un …" at bounding box center [785, 489] width 771 height 874
click at [995, 26] on img at bounding box center [995, 26] width 47 height 16
type input "2000415313"
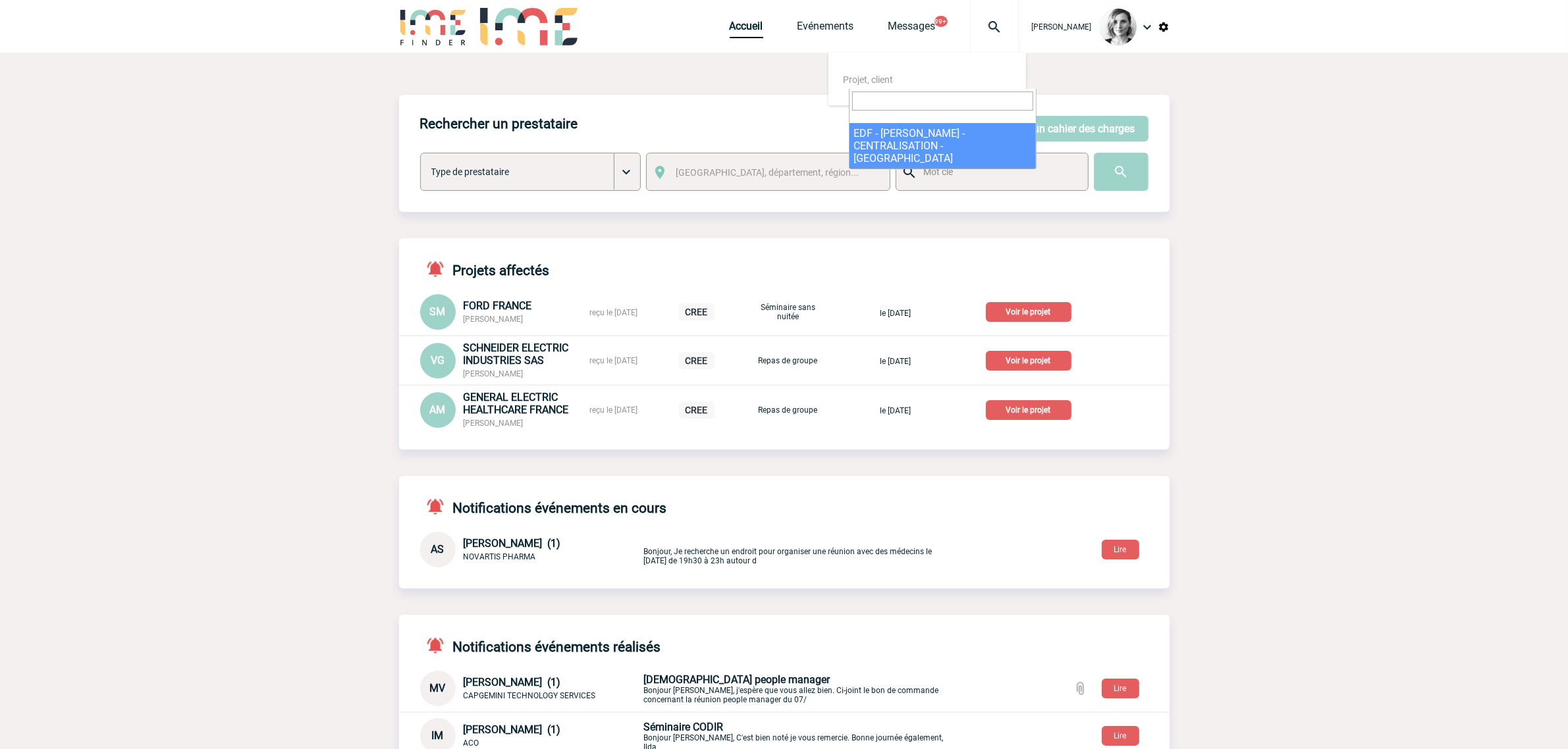
select select "14814"
